Goal: Information Seeking & Learning: Learn about a topic

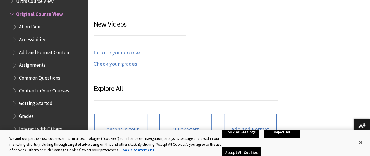
scroll to position [469, 0]
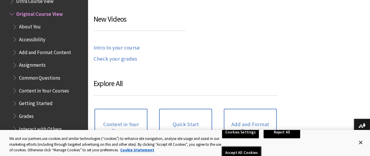
click at [261, 147] on button "Accept All Cookies" at bounding box center [241, 153] width 39 height 12
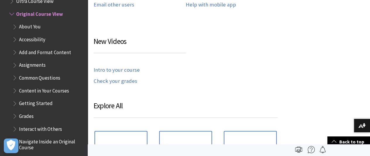
scroll to position [381, 0]
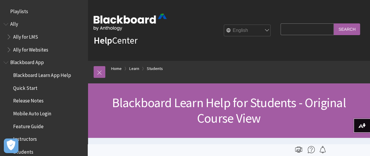
scroll to position [692, 0]
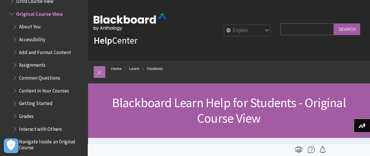
click at [100, 72] on link at bounding box center [100, 72] width 12 height 12
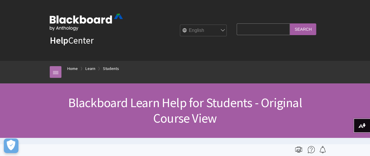
click at [52, 71] on link at bounding box center [56, 72] width 12 height 12
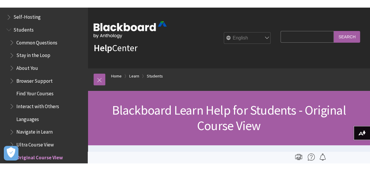
scroll to position [516, 0]
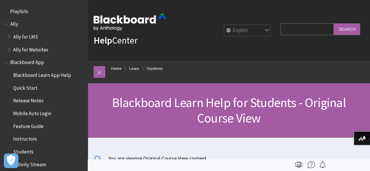
scroll to position [692, 0]
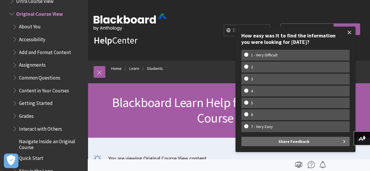
click at [352, 31] on span at bounding box center [350, 32] width 12 height 12
